Goal: Use online tool/utility: Utilize a website feature to perform a specific function

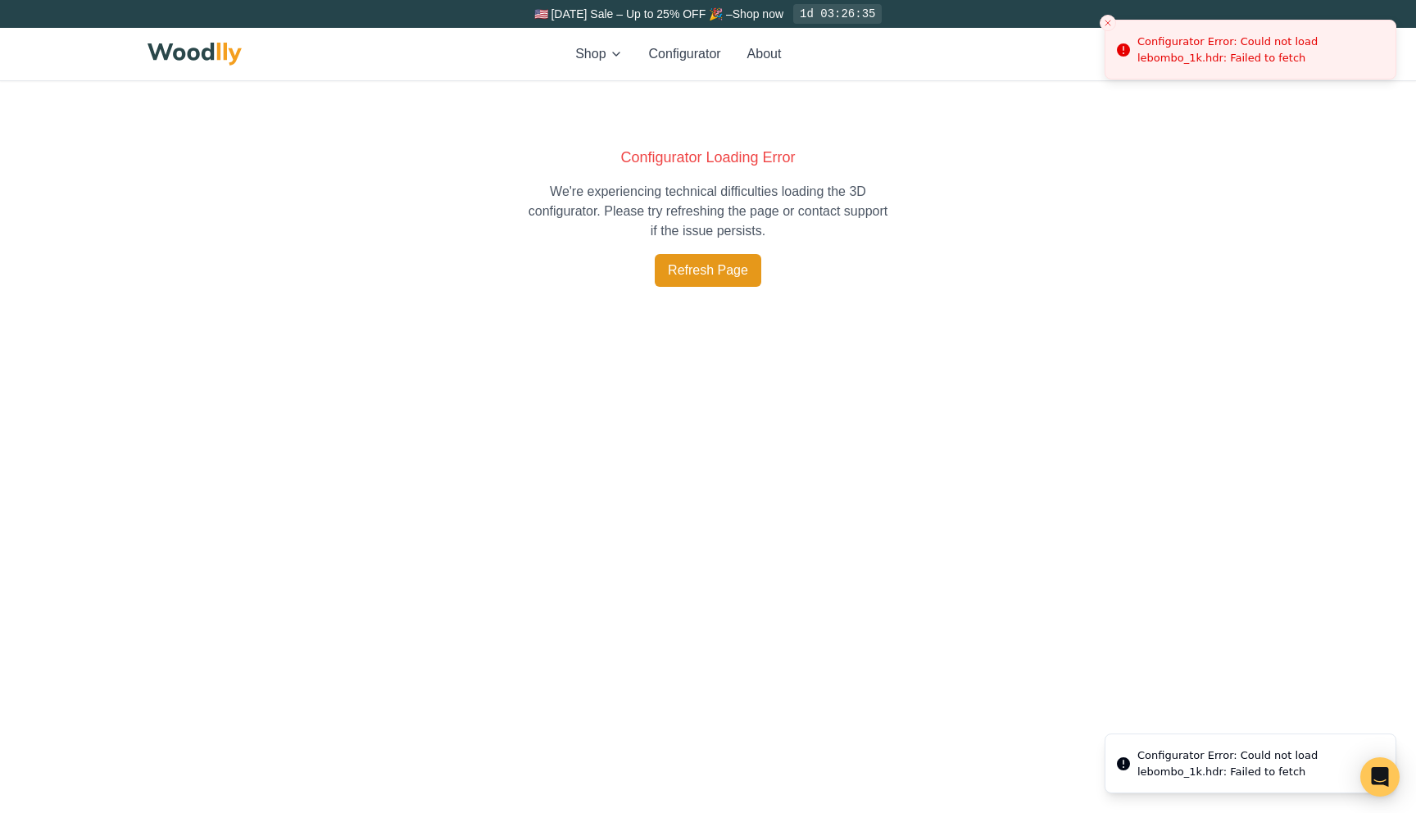
click at [710, 284] on button "Refresh Page" at bounding box center [708, 270] width 107 height 33
